Goal: Browse casually: Explore the website without a specific task or goal

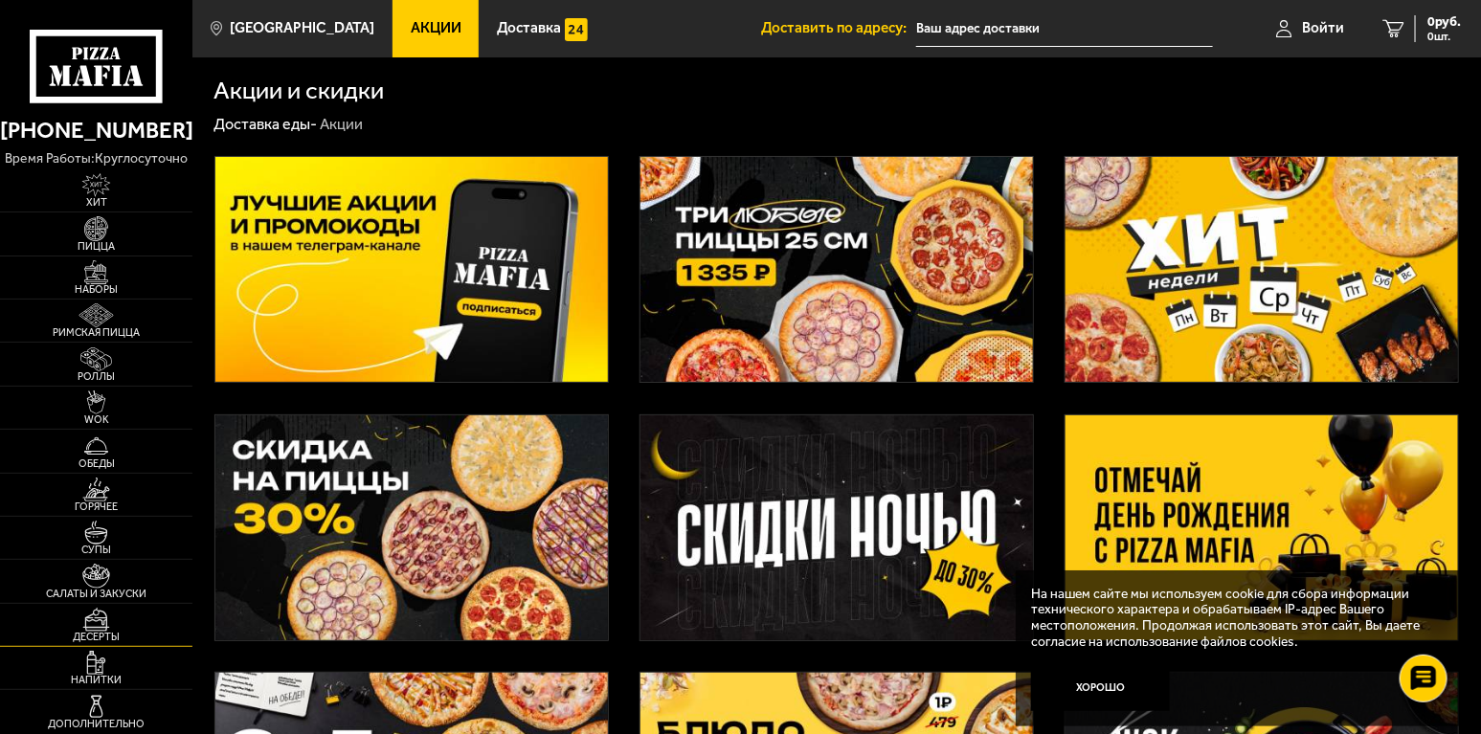
scroll to position [95, 0]
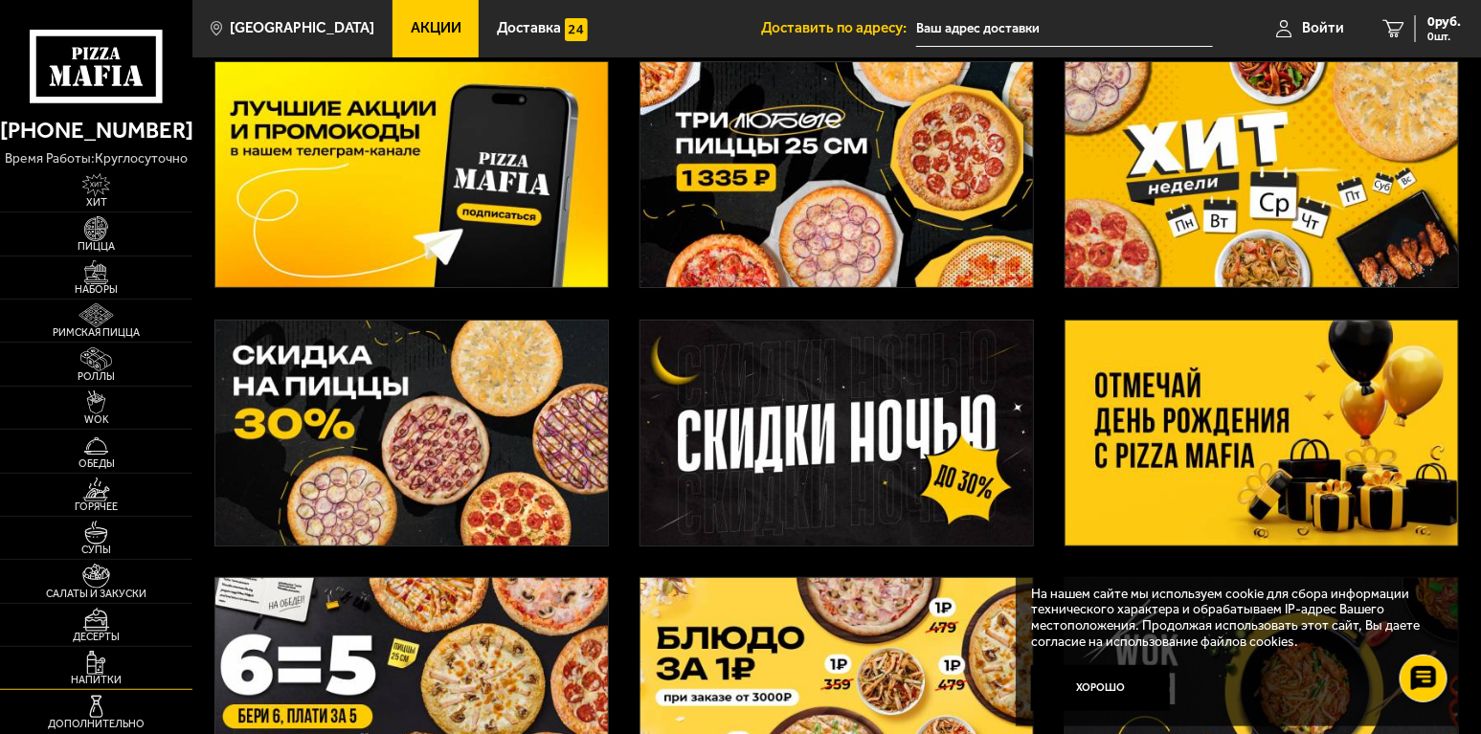
click at [95, 658] on img at bounding box center [96, 663] width 59 height 24
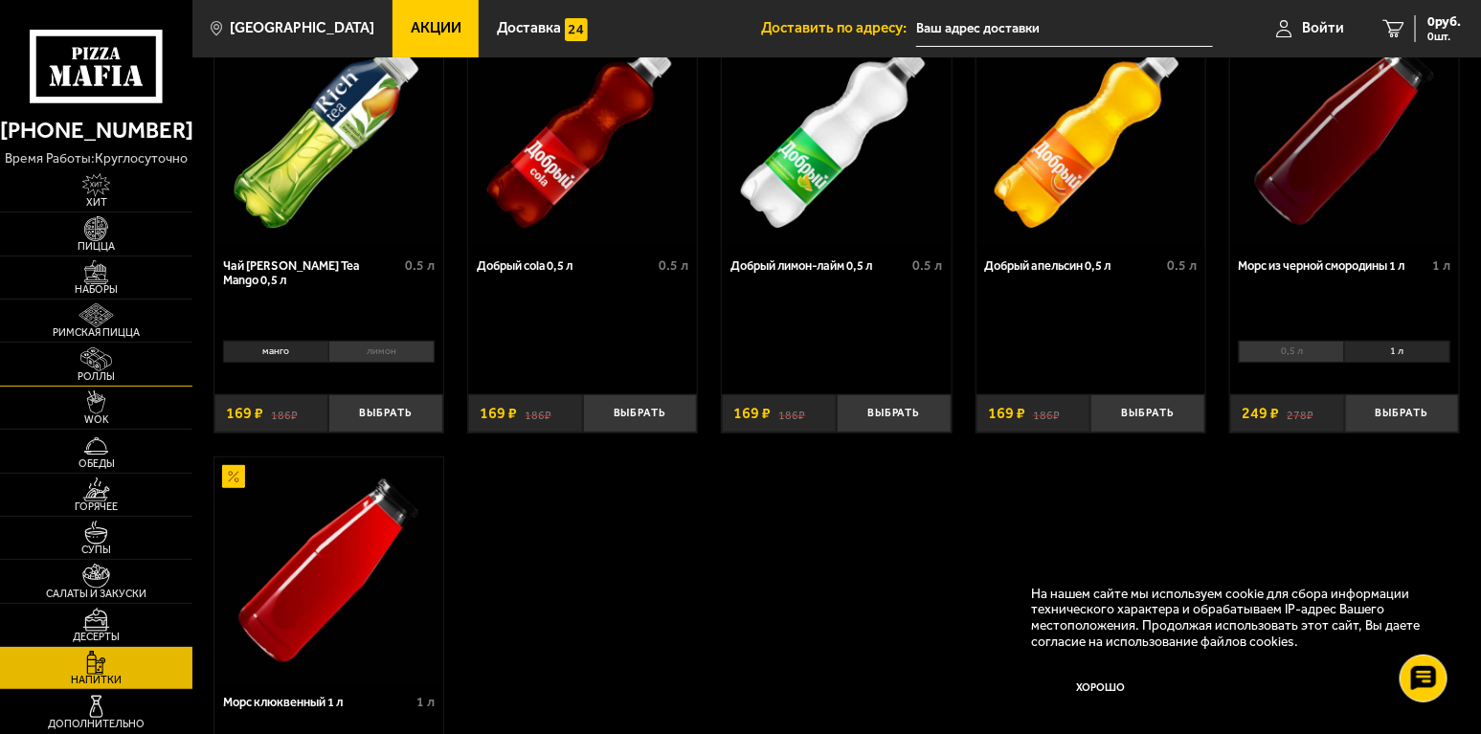
scroll to position [191, 0]
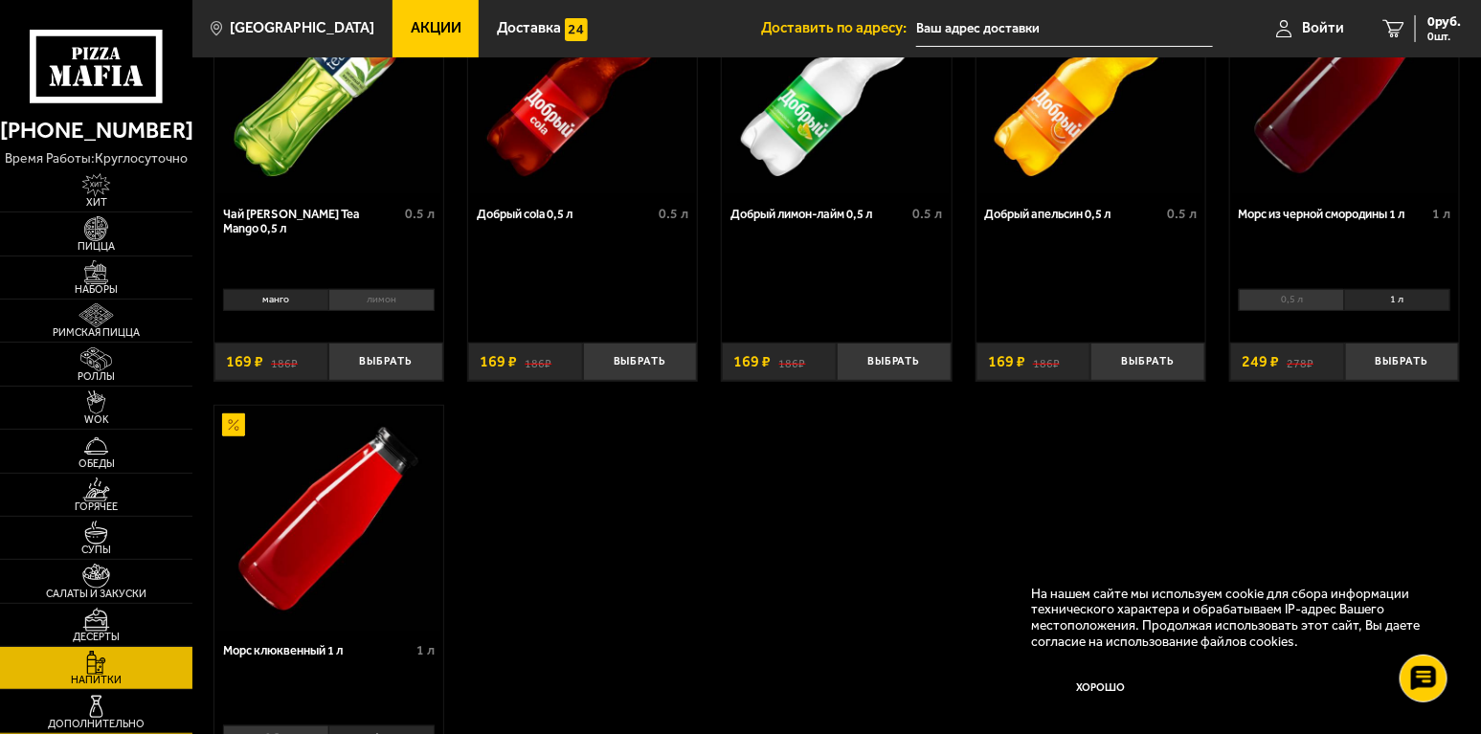
click at [103, 713] on img at bounding box center [96, 707] width 59 height 24
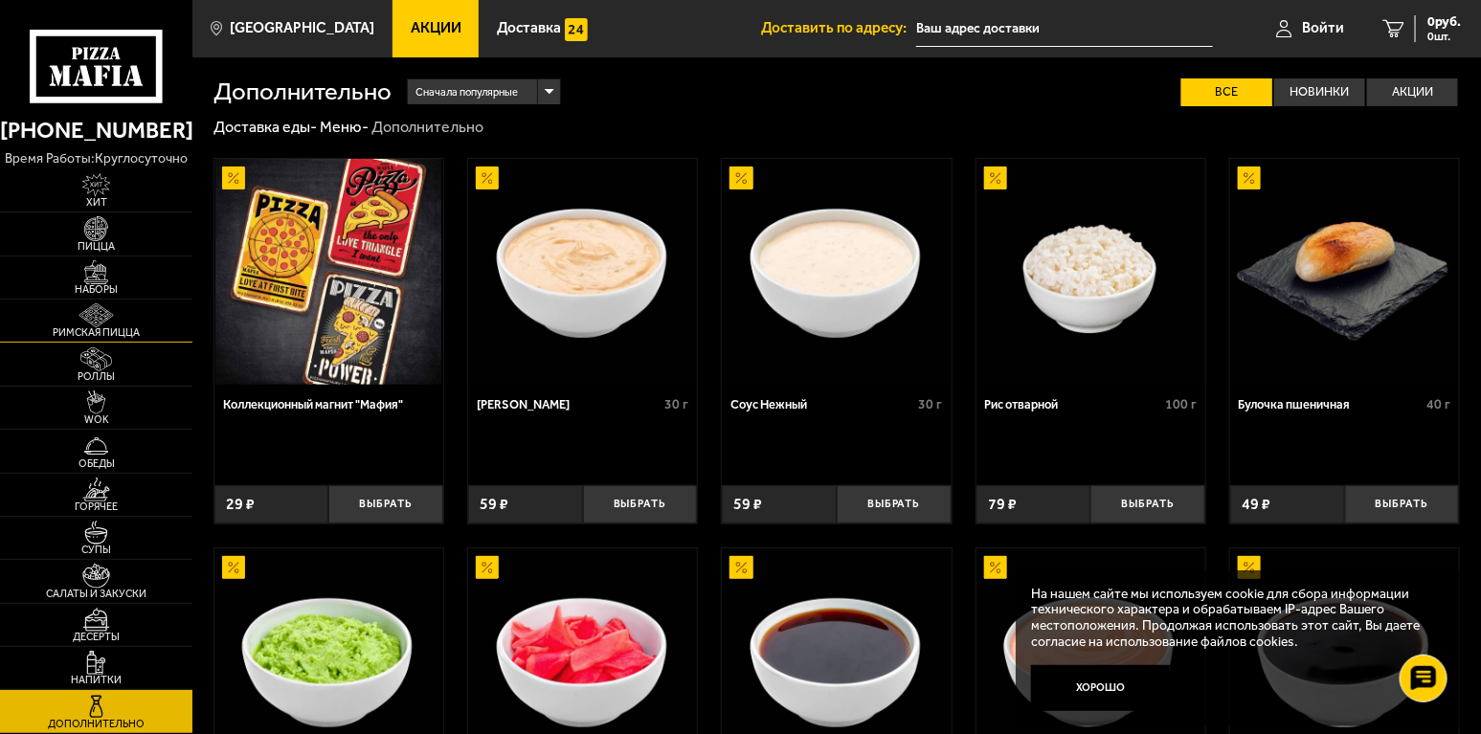
click at [62, 338] on span "Римская пицца" at bounding box center [96, 332] width 192 height 11
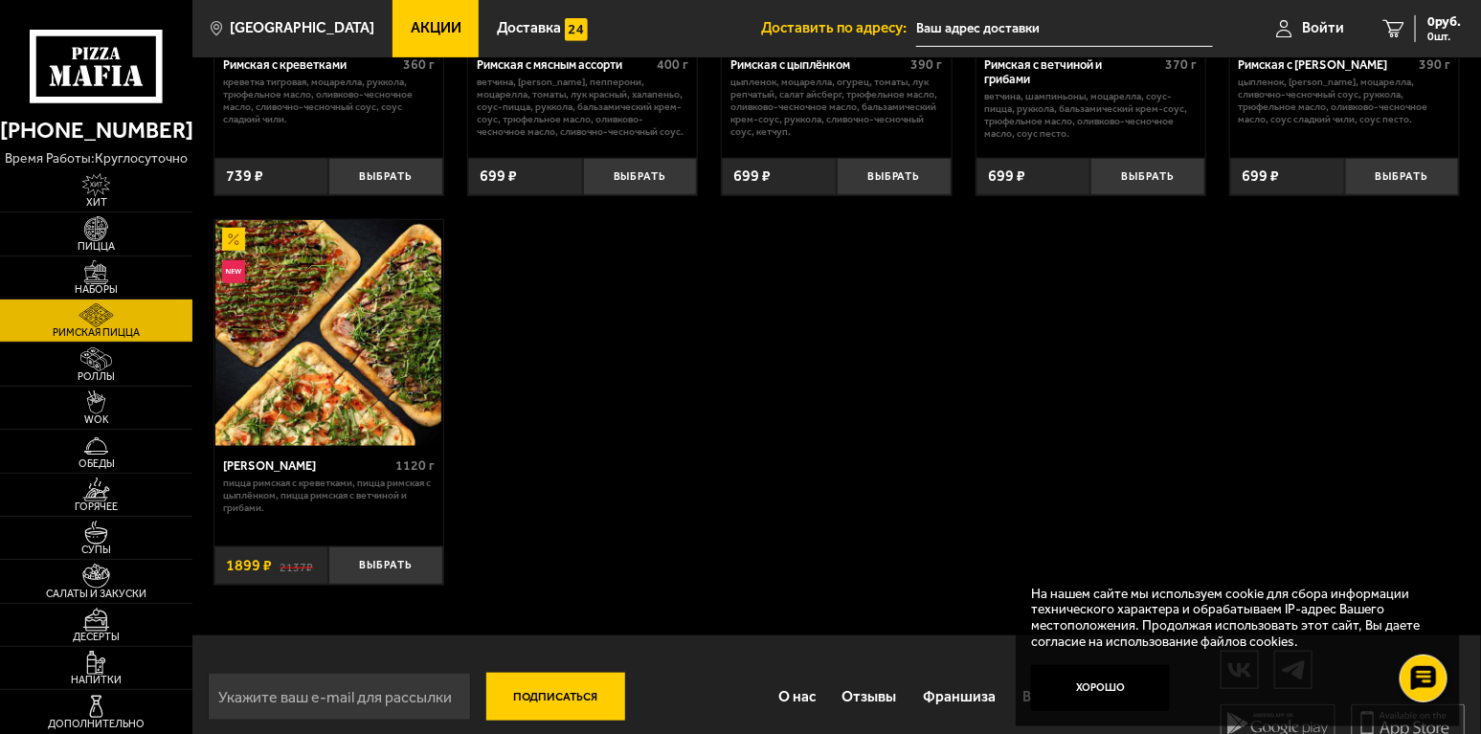
scroll to position [367, 0]
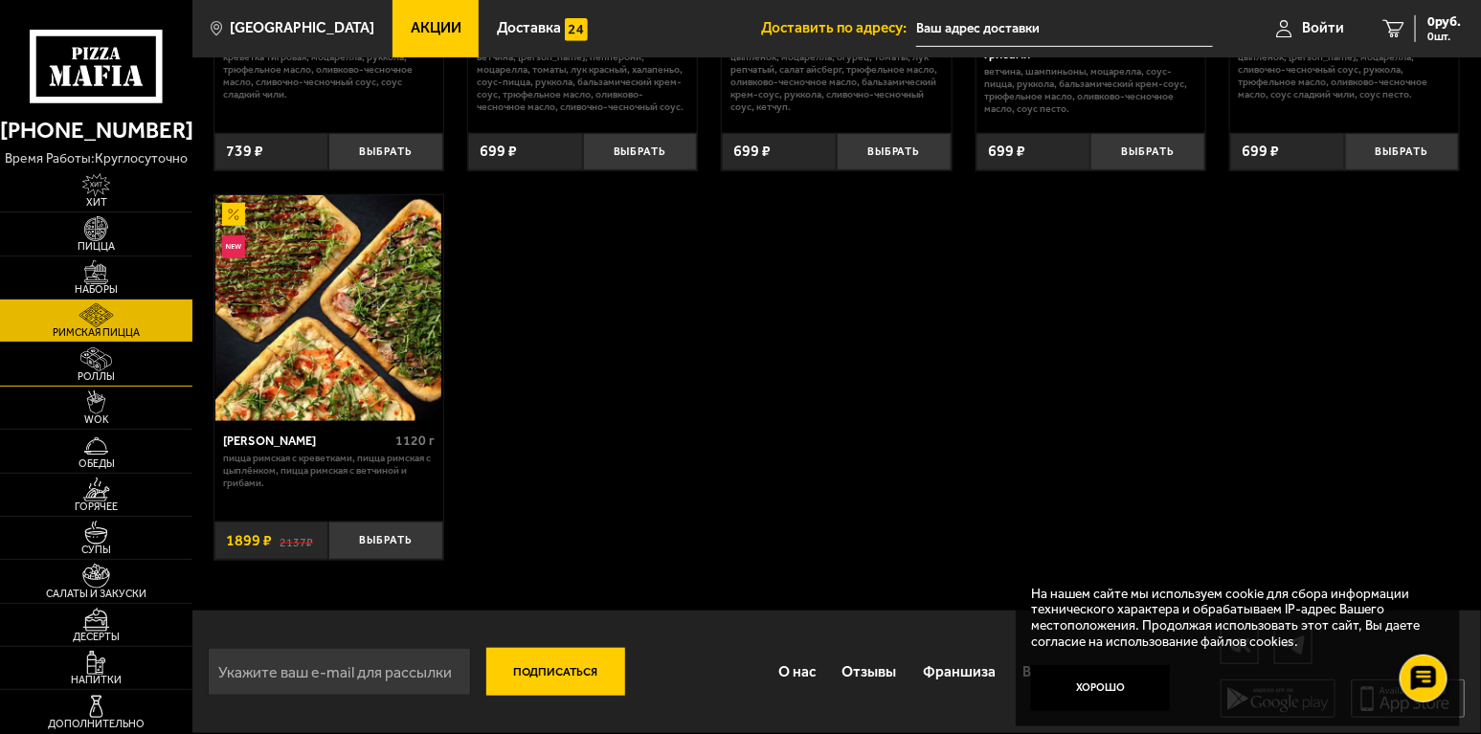
click at [100, 371] on span "Роллы" at bounding box center [96, 376] width 192 height 11
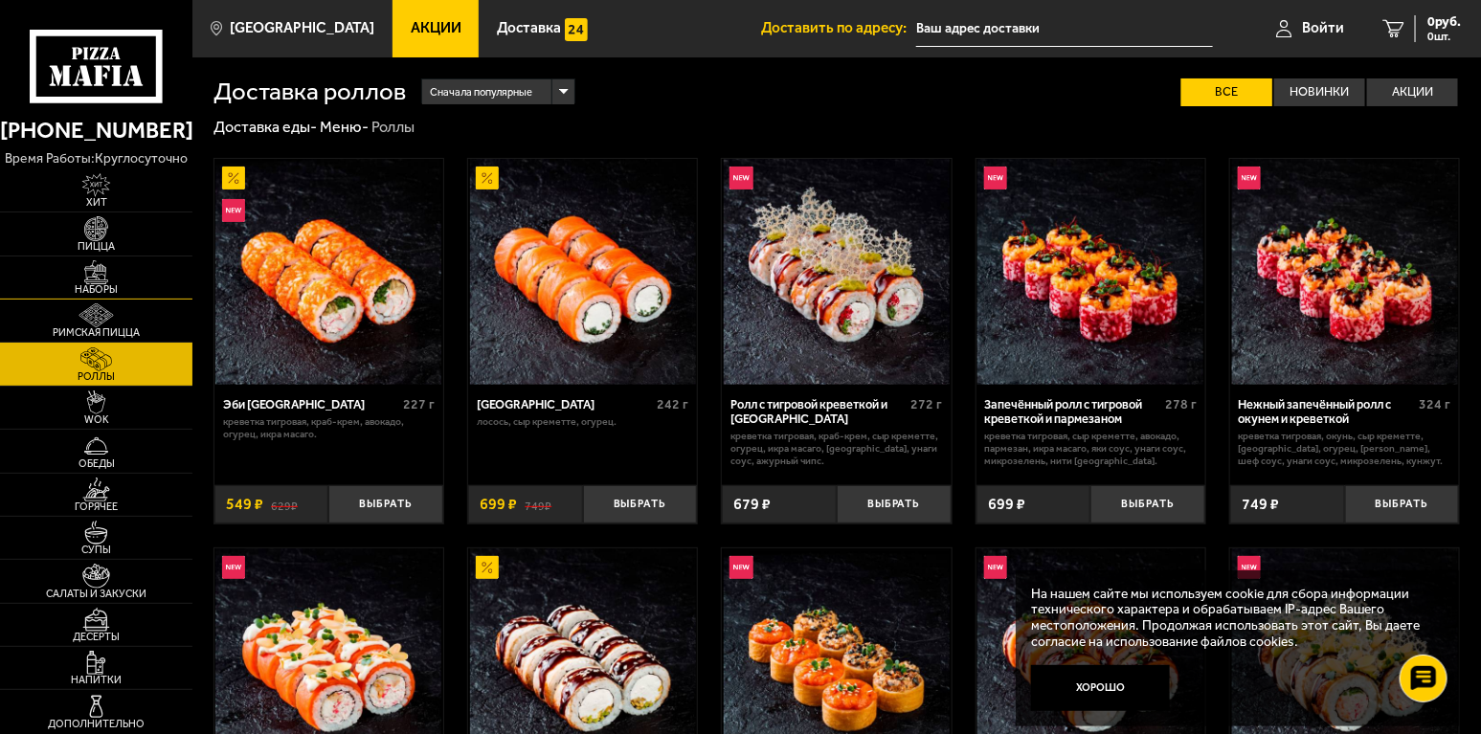
click at [99, 291] on span "Наборы" at bounding box center [96, 289] width 192 height 11
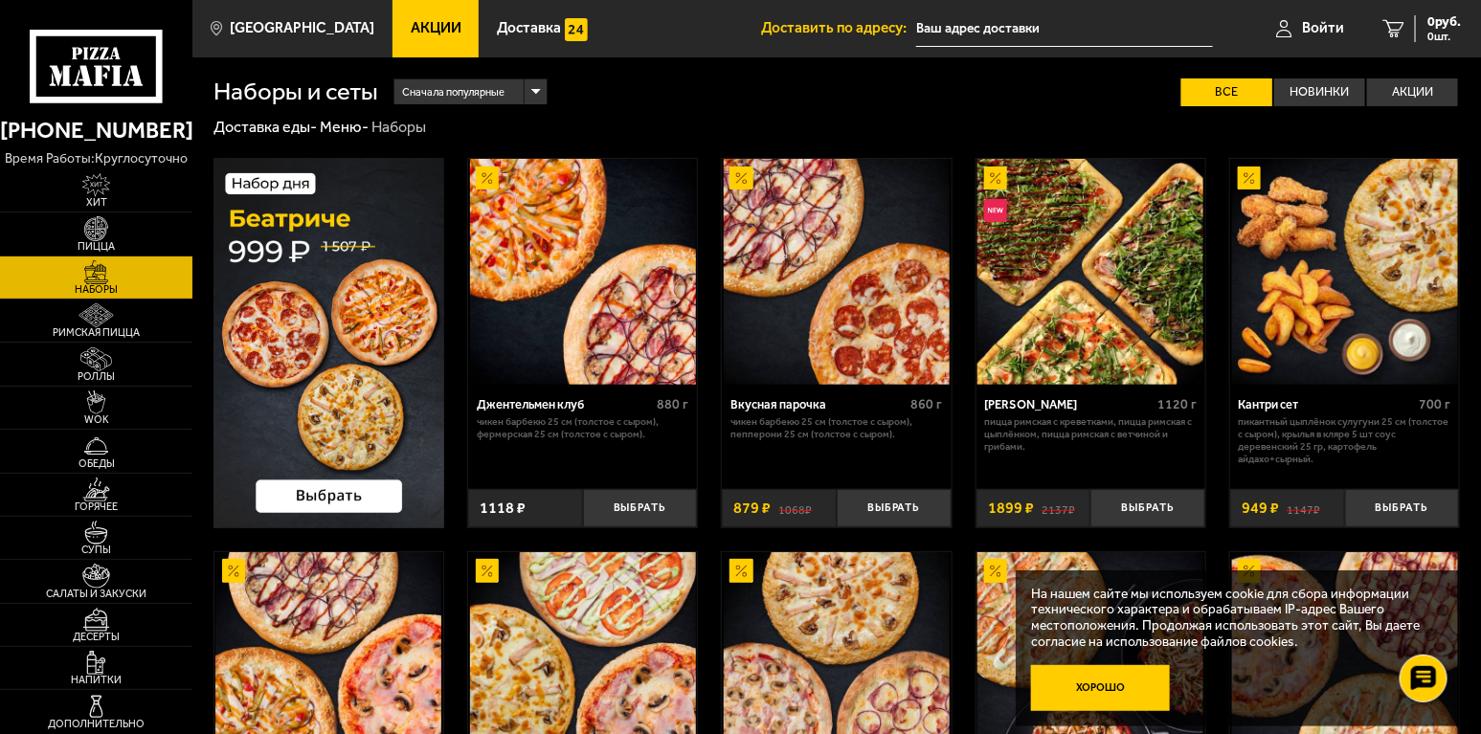
click at [1099, 686] on button "Хорошо" at bounding box center [1100, 688] width 139 height 46
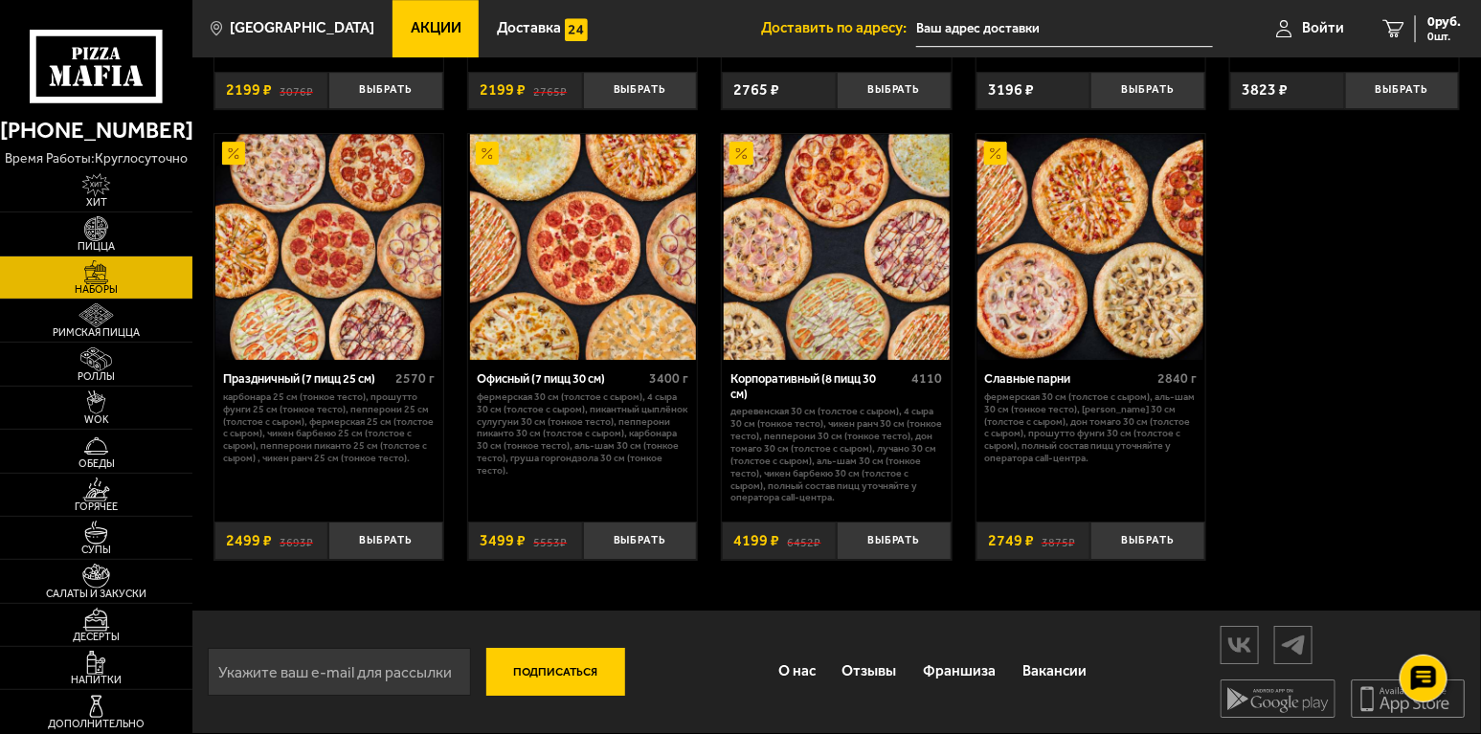
scroll to position [2402, 0]
click at [94, 528] on img at bounding box center [96, 533] width 59 height 24
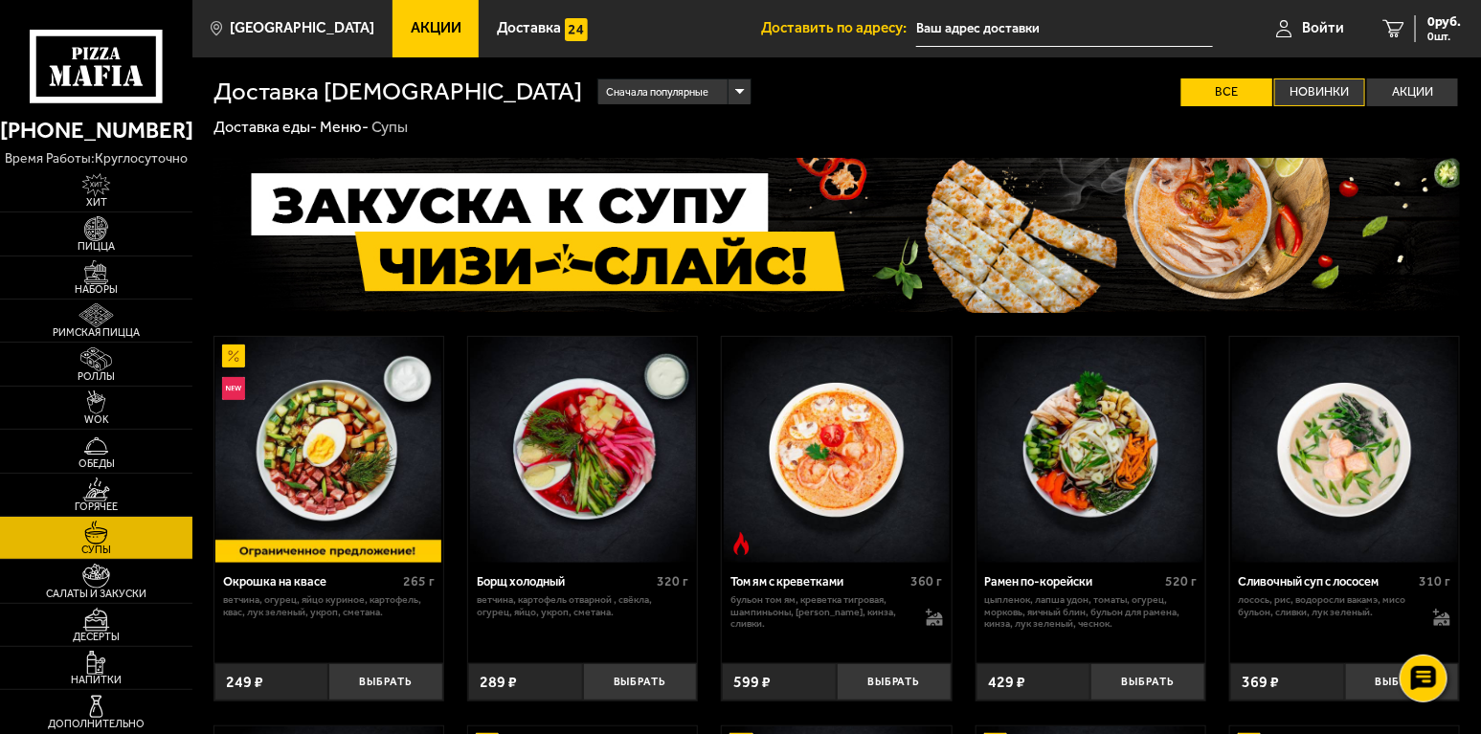
click at [1334, 96] on label "Новинки" at bounding box center [1319, 93] width 91 height 28
click at [0, 0] on input "Новинки" at bounding box center [0, 0] width 0 height 0
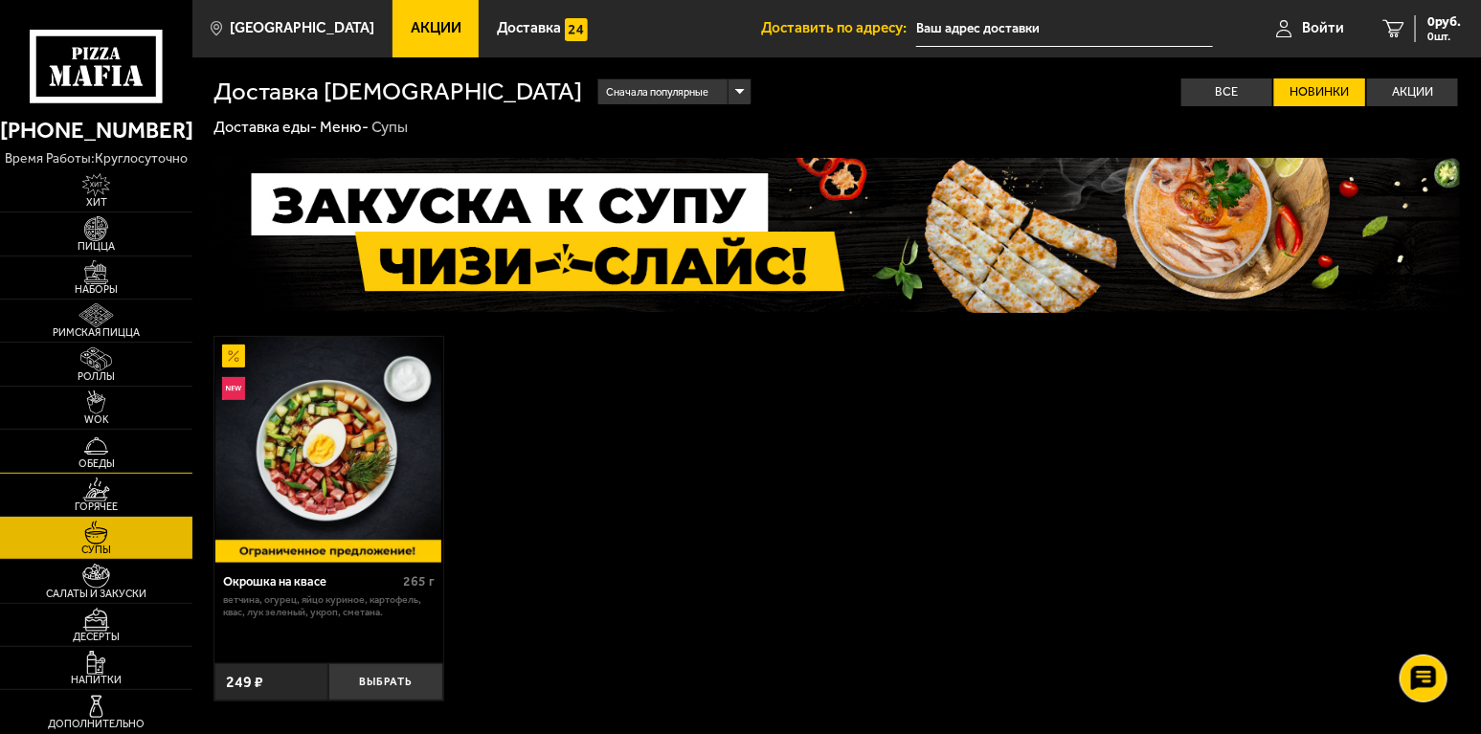
click at [123, 448] on img at bounding box center [96, 446] width 59 height 24
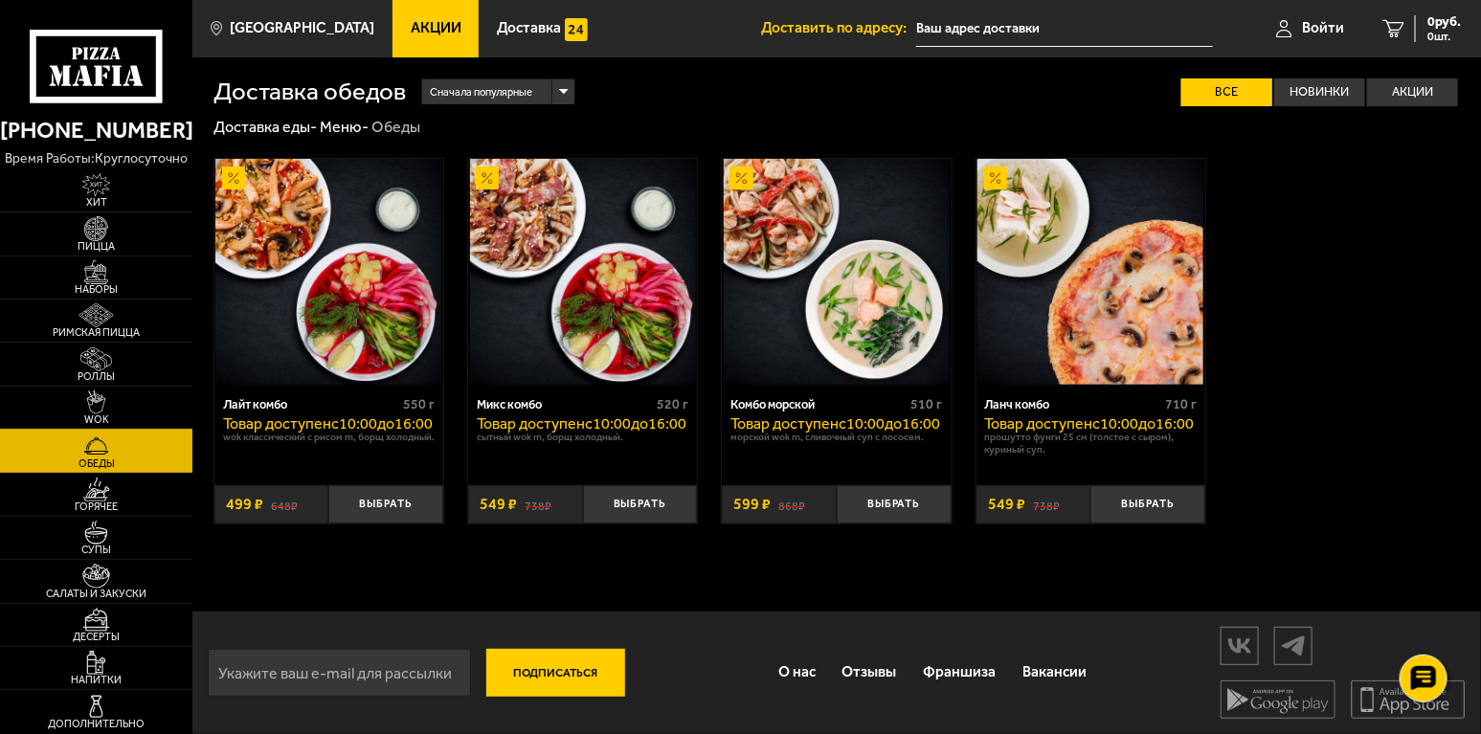
click at [111, 413] on img at bounding box center [96, 403] width 59 height 24
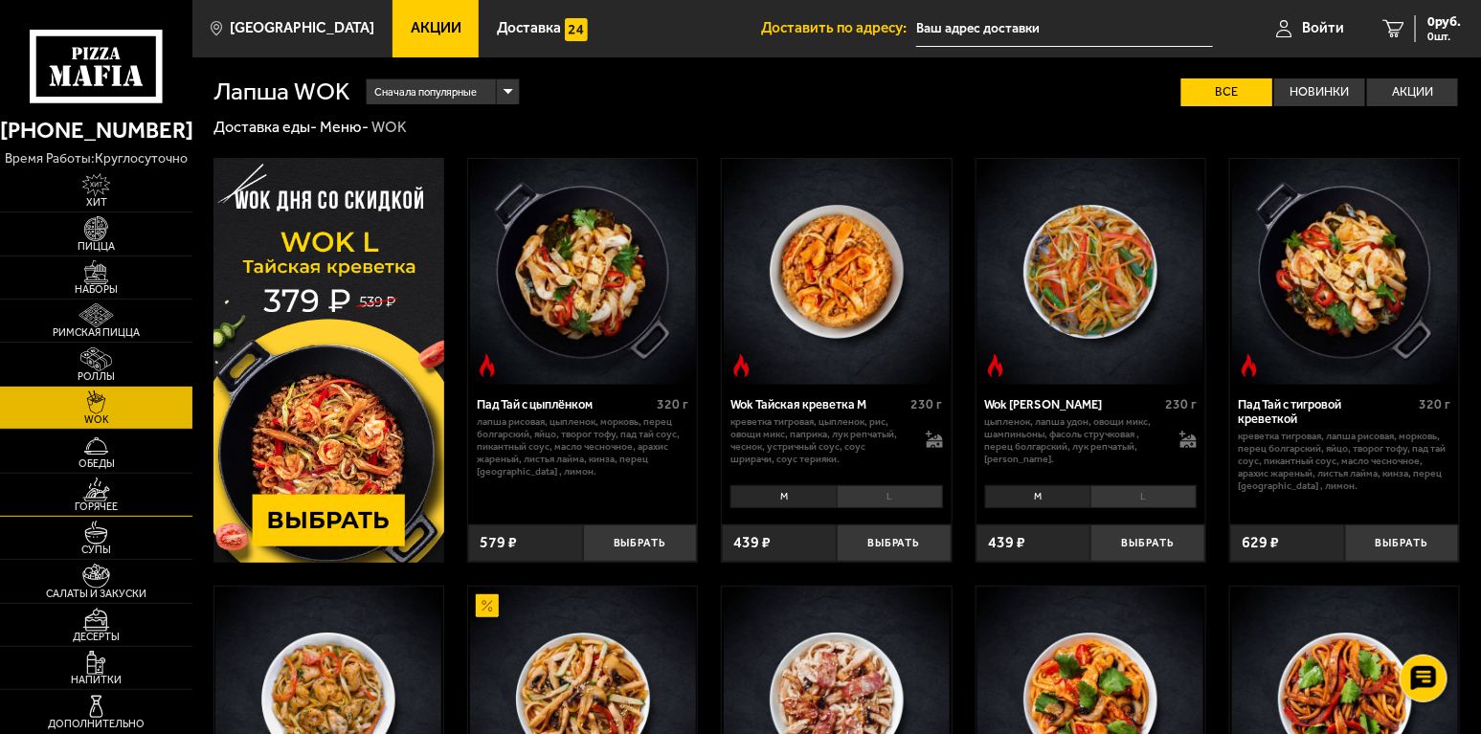
click at [132, 501] on link "Горячее" at bounding box center [96, 495] width 192 height 42
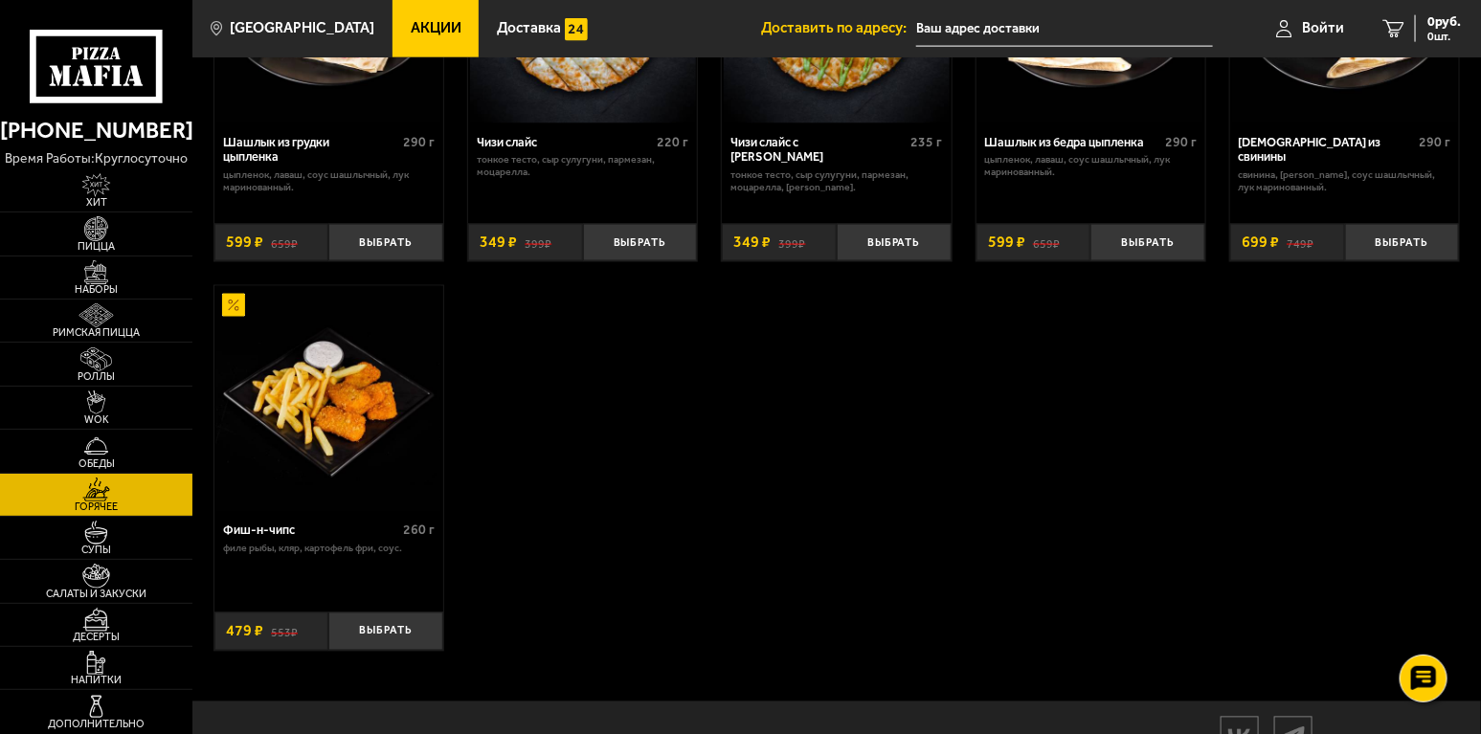
scroll to position [1149, 0]
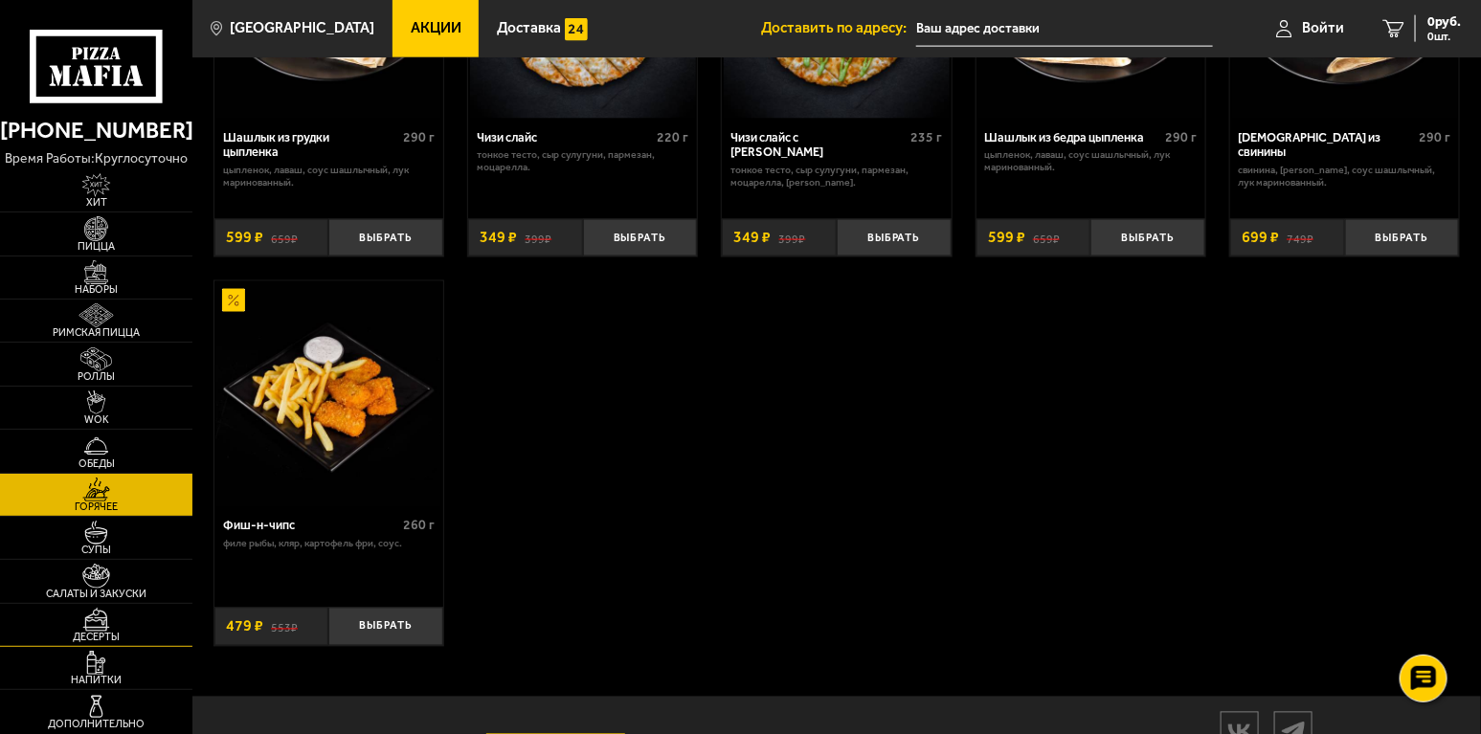
click at [108, 634] on span "Десерты" at bounding box center [96, 637] width 192 height 11
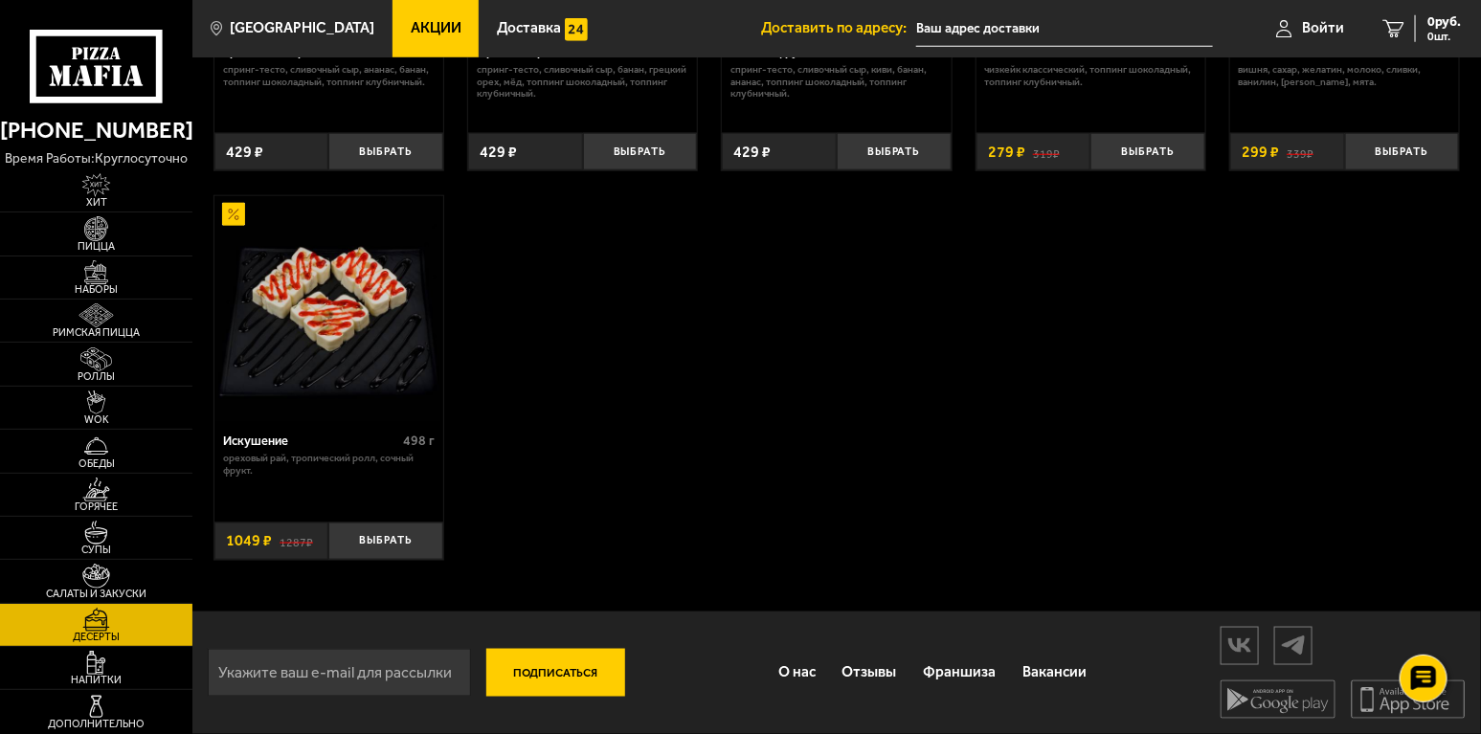
scroll to position [745, 0]
